Goal: Information Seeking & Learning: Learn about a topic

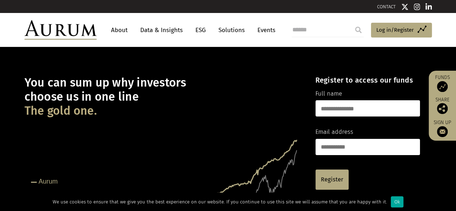
click at [118, 32] on link "About" at bounding box center [119, 29] width 24 height 13
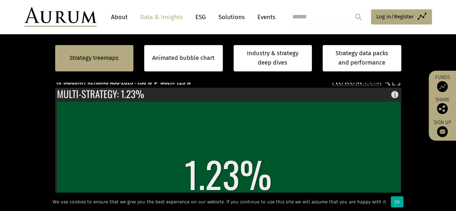
scroll to position [213, 0]
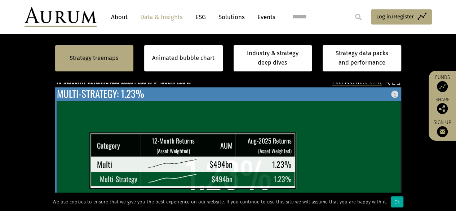
click at [298, 142] on rect at bounding box center [229, 189] width 344 height 177
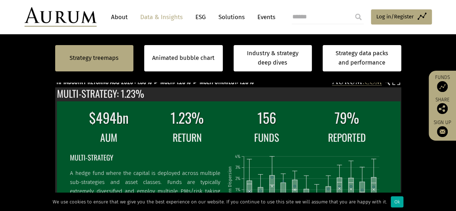
scroll to position [225, 0]
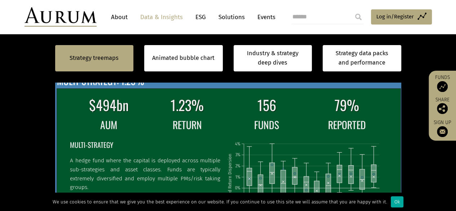
click at [316, 135] on icon "Sep-24 Oct-24 Nov-24 Dec-24 Jan-25 Feb-25 Mar-25 Apr-25 May-25 Jun-25 Jul-25 Au…" at bounding box center [306, 189] width 159 height 110
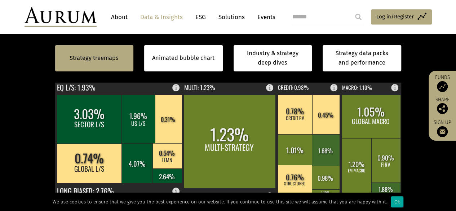
scroll to position [214, 0]
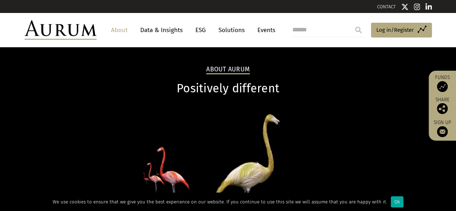
click at [75, 31] on img at bounding box center [60, 29] width 72 height 19
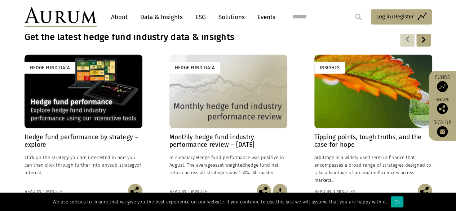
scroll to position [534, 0]
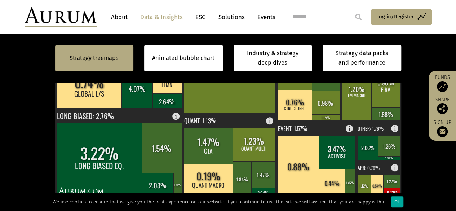
scroll to position [294, 0]
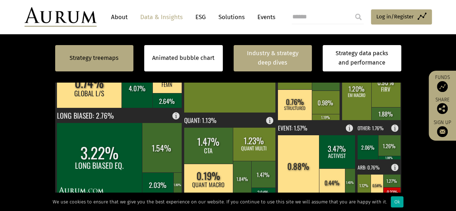
click at [246, 56] on link "Industry & strategy deep dives" at bounding box center [272, 58] width 79 height 26
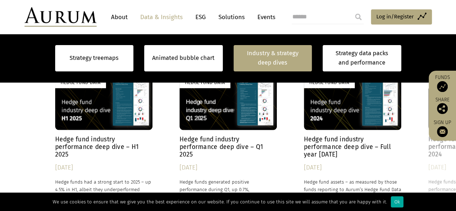
scroll to position [612, 0]
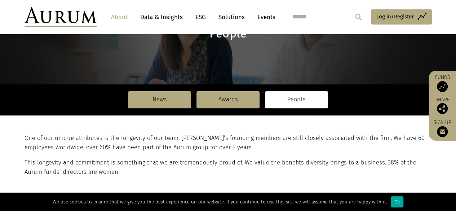
scroll to position [72, 0]
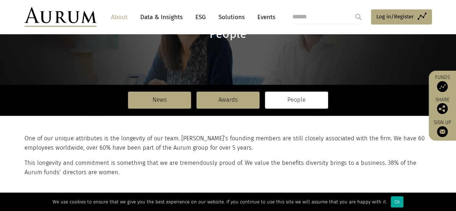
click at [382, 170] on p "This longevity and commitment is something that we are tremendously proud of. W…" at bounding box center [226, 167] width 405 height 19
click at [200, 15] on link "ESG" at bounding box center [201, 16] width 18 height 13
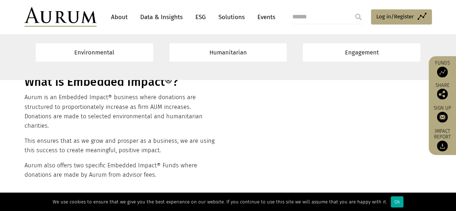
scroll to position [265, 0]
